Goal: Information Seeking & Learning: Learn about a topic

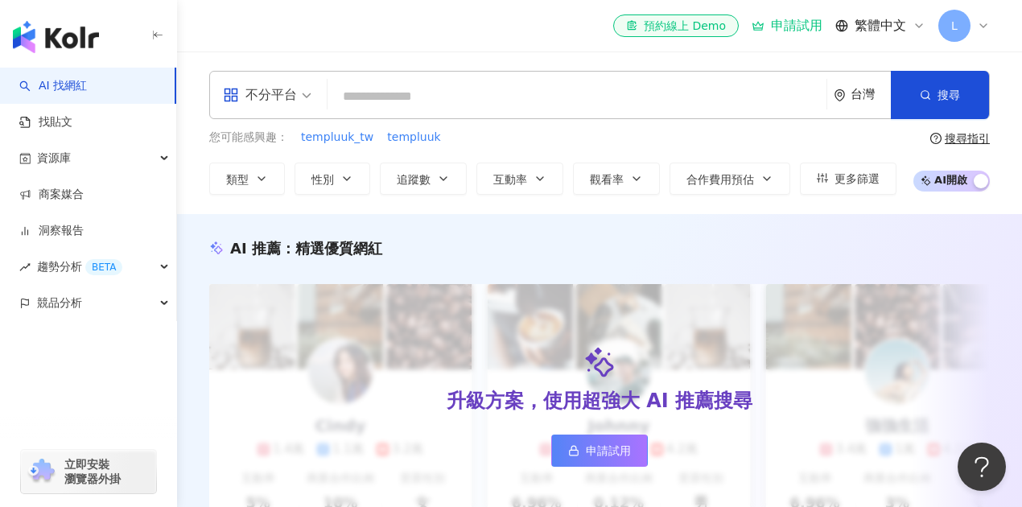
click at [528, 105] on input "search" at bounding box center [577, 96] width 486 height 31
type input "********"
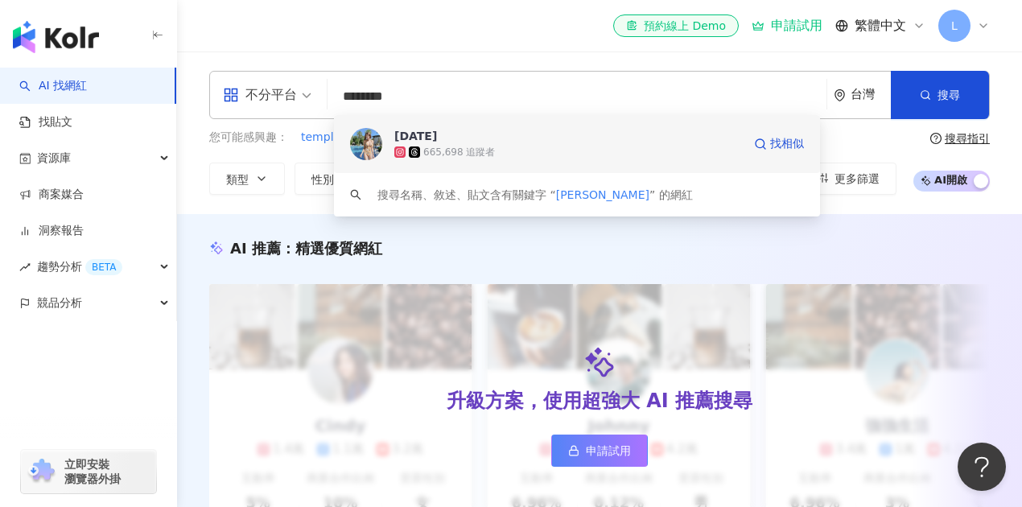
click at [628, 144] on div "665,698 追蹤者" at bounding box center [568, 152] width 348 height 16
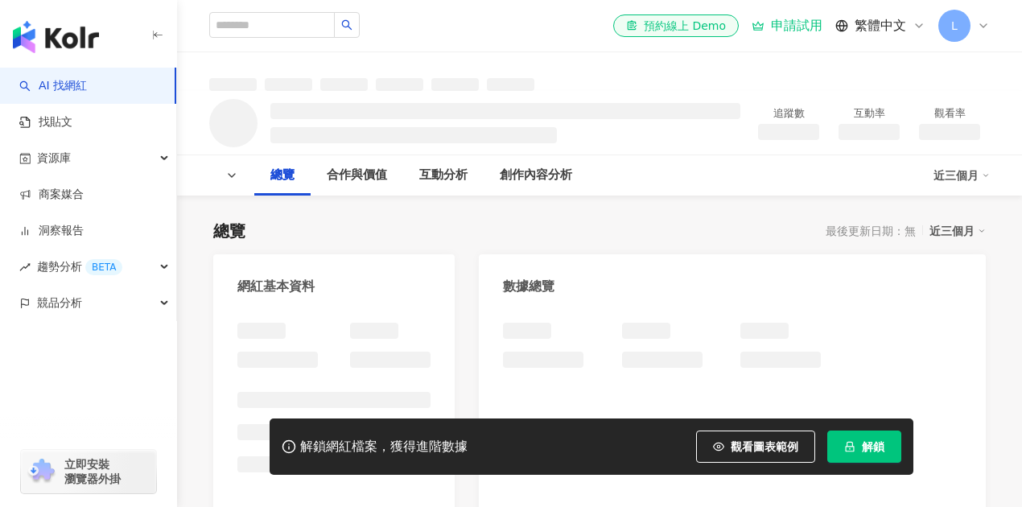
scroll to position [107, 0]
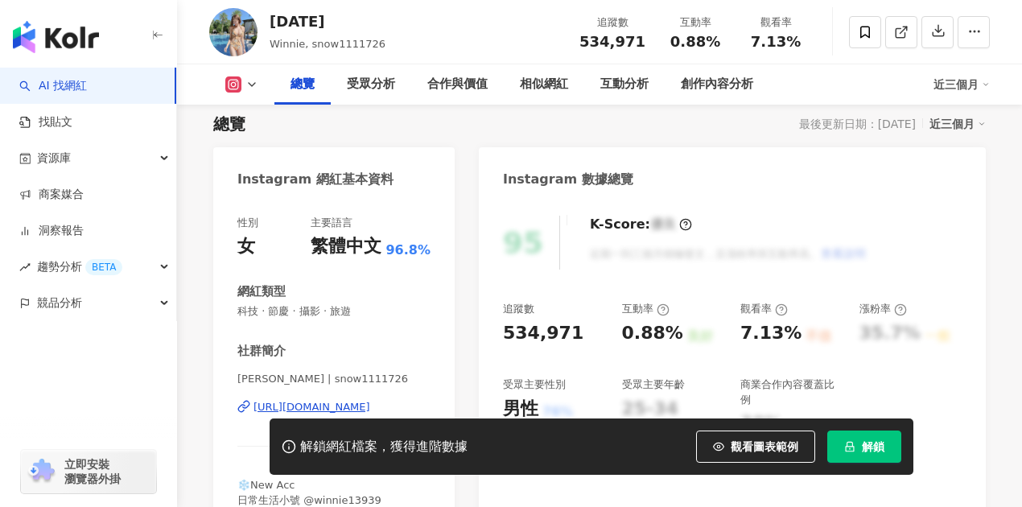
click at [496, 333] on div "95 K-Score : 優良 近期一到三個月積極發文，且漲粉率與互動率高。 查看說明 追蹤數 534,971 互動率 0.88% 良好 觀看率 7.13% …" at bounding box center [732, 380] width 507 height 361
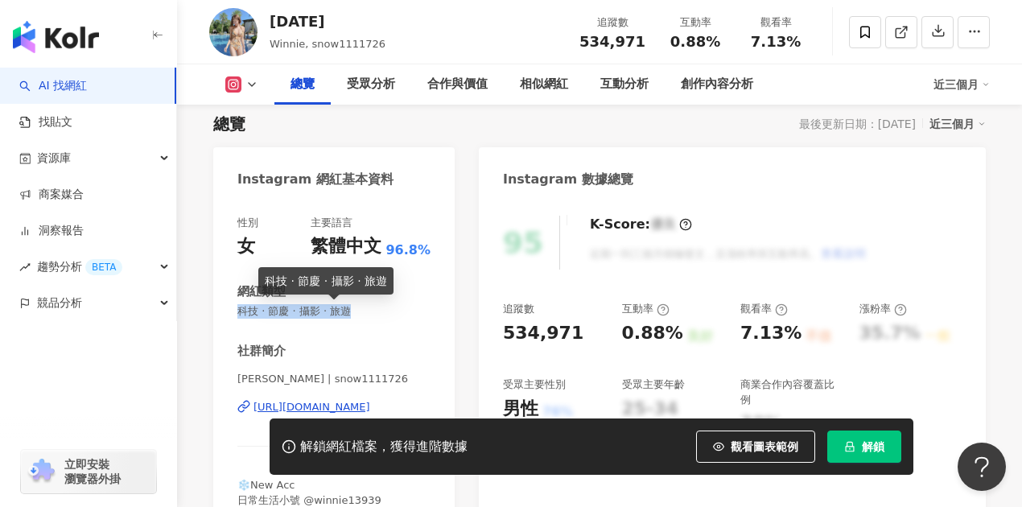
drag, startPoint x: 249, startPoint y: 310, endPoint x: 365, endPoint y: 309, distance: 115.9
click at [365, 309] on span "科技 · 節慶 · 攝影 · 旅遊" at bounding box center [333, 311] width 193 height 14
copy span "科技 · 節慶 · 攝影 · 旅遊"
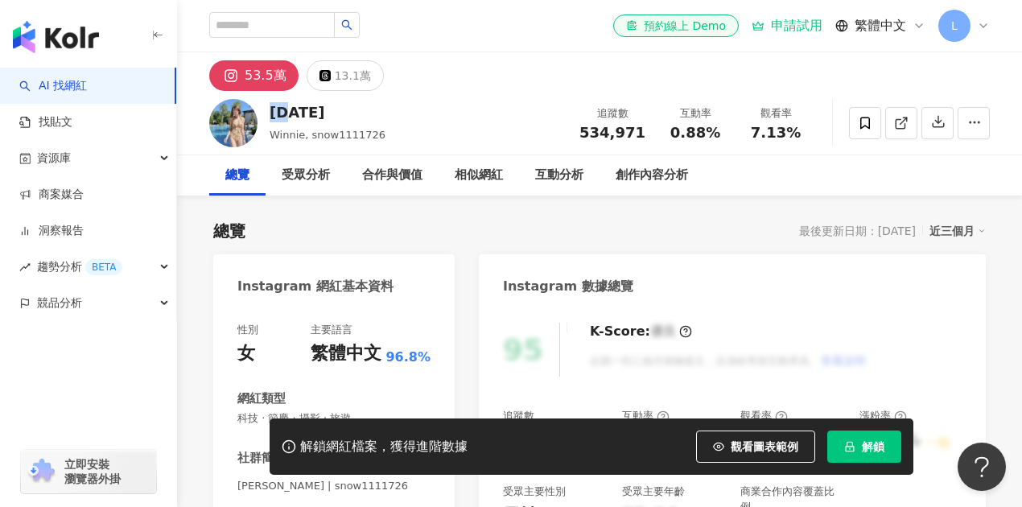
drag, startPoint x: 304, startPoint y: 114, endPoint x: 271, endPoint y: 113, distance: 33.0
click at [271, 113] on div "[DATE]" at bounding box center [328, 112] width 116 height 20
copy div "[DATE]"
click at [268, 30] on input "search" at bounding box center [272, 25] width 126 height 26
paste input "****"
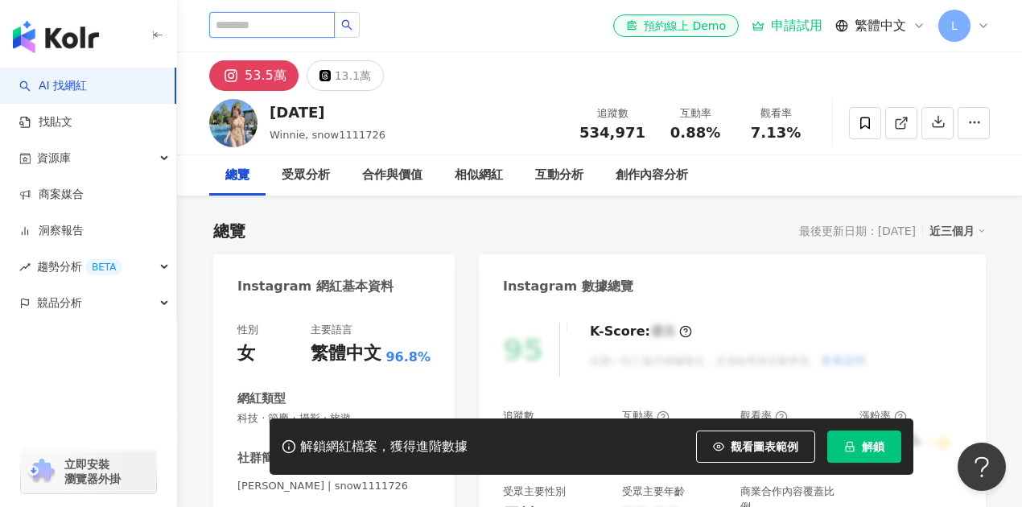
type input "****"
click at [360, 26] on button "button" at bounding box center [347, 25] width 26 height 26
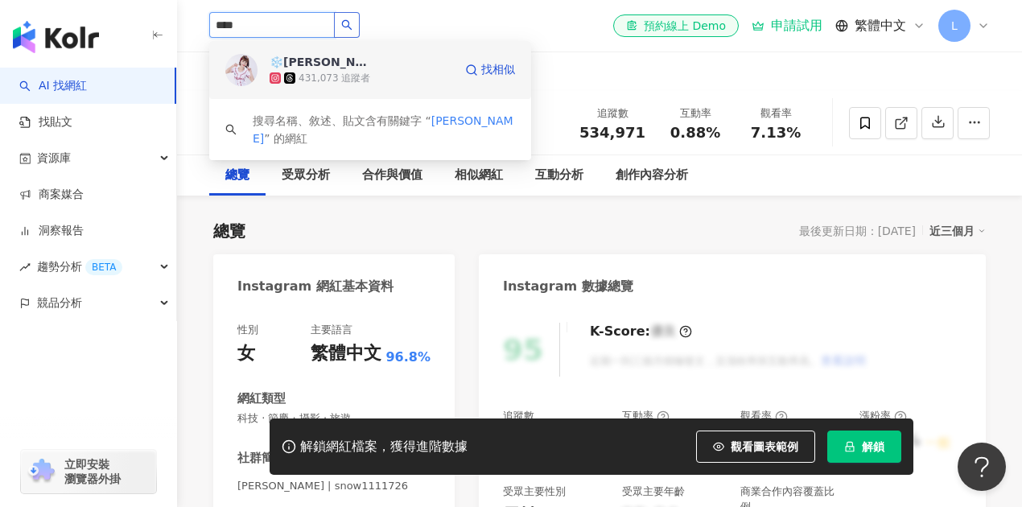
click at [344, 76] on div "431,073 追蹤者" at bounding box center [334, 79] width 72 height 14
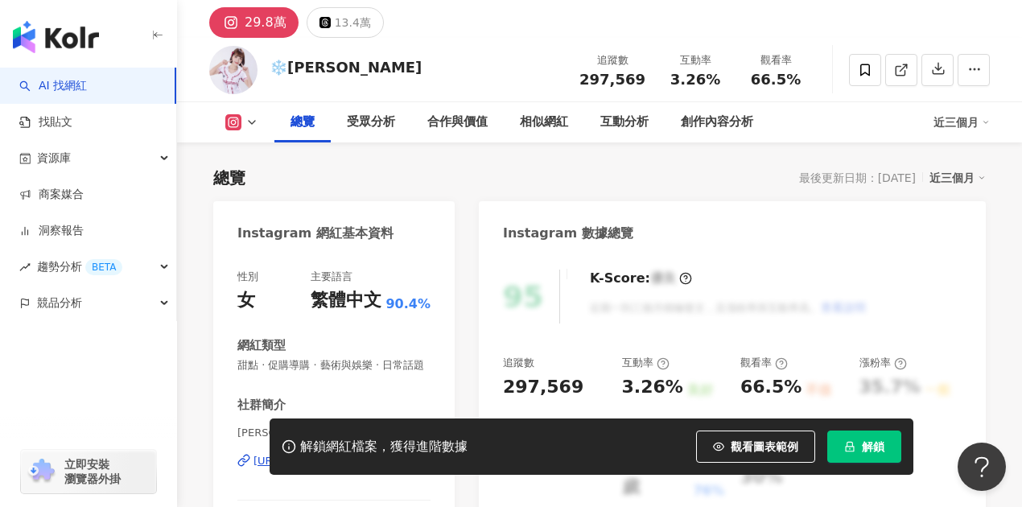
scroll to position [143, 0]
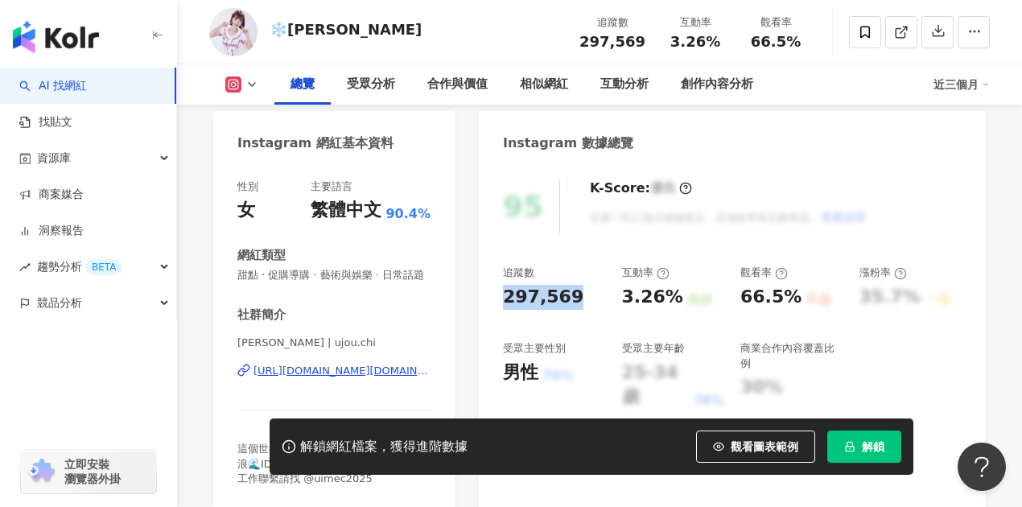
drag, startPoint x: 541, startPoint y: 298, endPoint x: 502, endPoint y: 296, distance: 39.5
click at [502, 296] on div "95 K-Score : 優良 近期一到三個月積極發文，且漲粉率與互動率高。 查看說明 追蹤數 297,569 互動率 3.26% 良好 觀看率 66.5% …" at bounding box center [732, 336] width 507 height 347
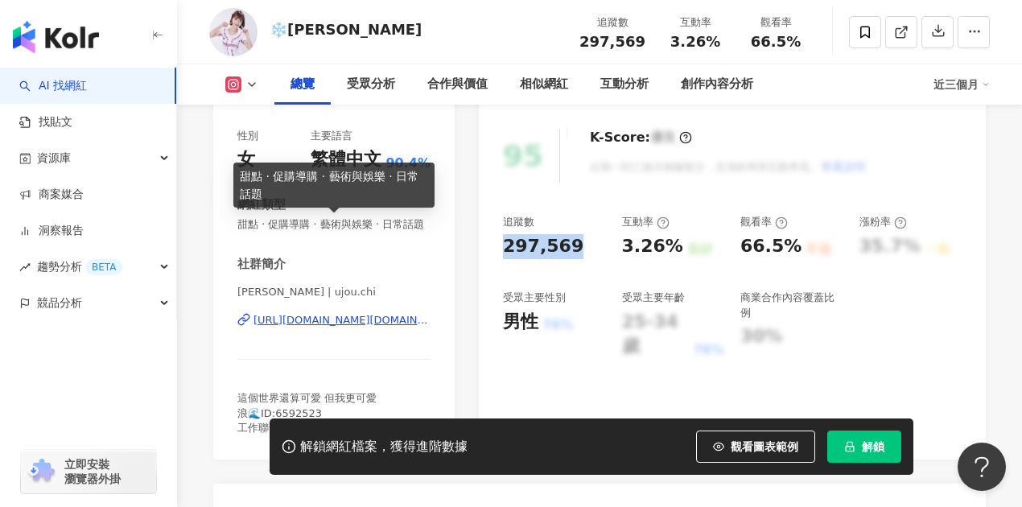
scroll to position [214, 0]
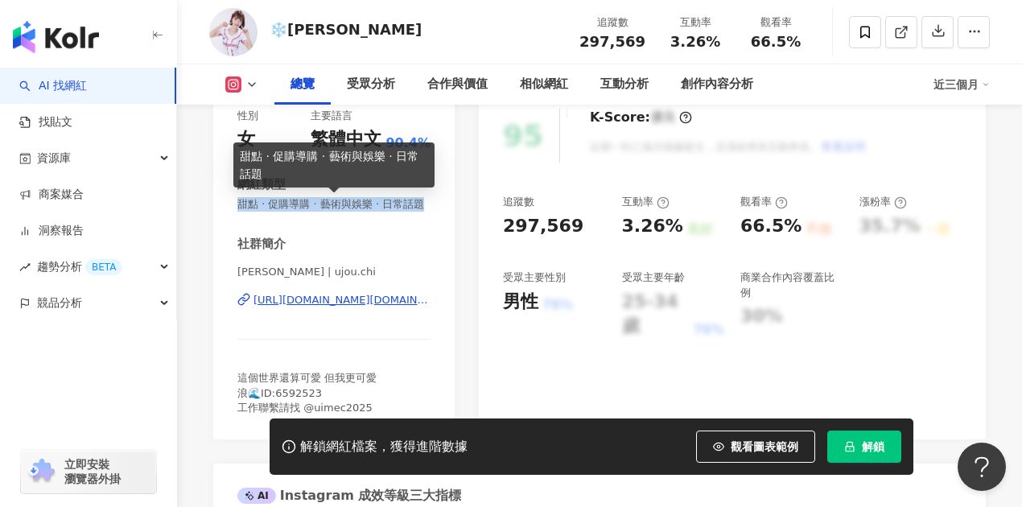
drag, startPoint x: 236, startPoint y: 204, endPoint x: 259, endPoint y: 214, distance: 25.2
click at [259, 214] on div "性別 女 主要語言 繁體中文 90.4% 網紅類型 甜點 · 促購導購 · 藝術與娛樂 · 日常話題 社群簡介 彭彭柔柔 | ujou.chi https:/…" at bounding box center [333, 266] width 241 height 347
copy span "甜點 · 促購導購 · 藝術與娛樂 · 日常話題"
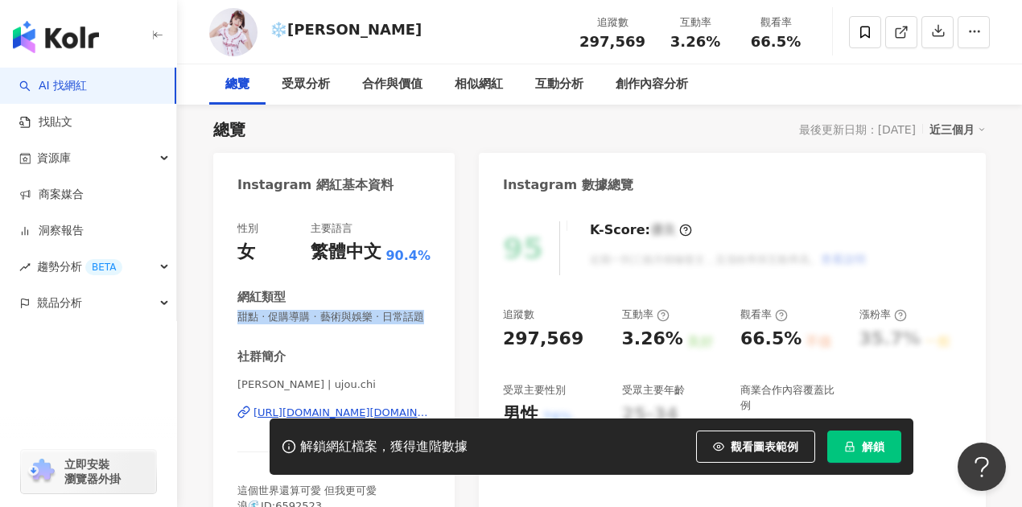
scroll to position [53, 0]
